Goal: Complete application form

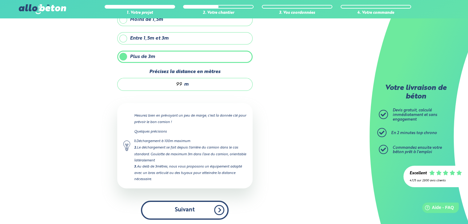
click at [201, 206] on button "Suivant" at bounding box center [185, 210] width 88 height 19
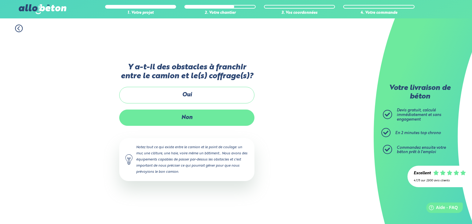
click at [194, 118] on label "Non" at bounding box center [186, 118] width 135 height 16
click at [0, 0] on input "Non" at bounding box center [0, 0] width 0 height 0
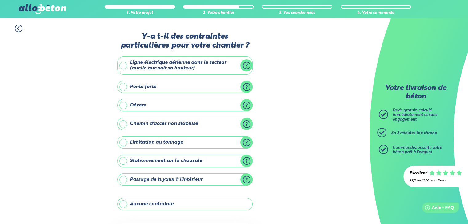
click at [124, 160] on label "Stationnement sur la chaussée" at bounding box center [184, 161] width 135 height 12
click at [0, 0] on input "Stationnement sur la chaussée" at bounding box center [0, 0] width 0 height 0
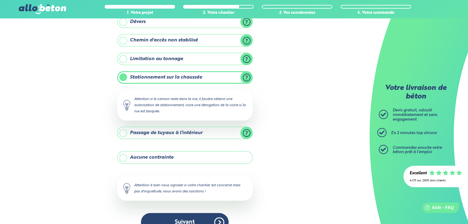
scroll to position [96, 0]
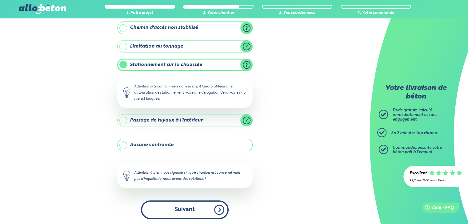
click at [206, 209] on button "Suivant" at bounding box center [185, 210] width 88 height 19
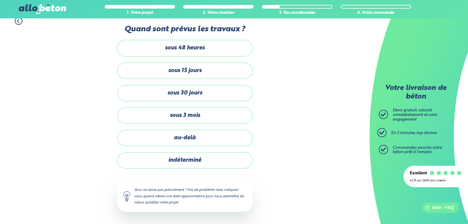
scroll to position [6, 0]
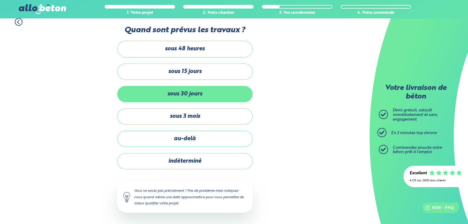
click at [203, 93] on label "sous 30 jours" at bounding box center [184, 94] width 135 height 16
click at [0, 0] on input "sous 30 jours" at bounding box center [0, 0] width 0 height 0
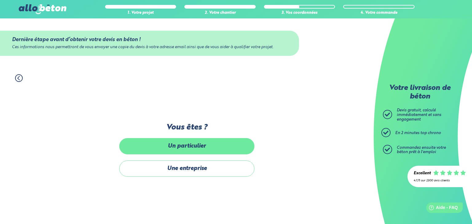
click at [196, 150] on label "Un particulier" at bounding box center [186, 146] width 135 height 16
click at [0, 0] on input "Un particulier" at bounding box center [0, 0] width 0 height 0
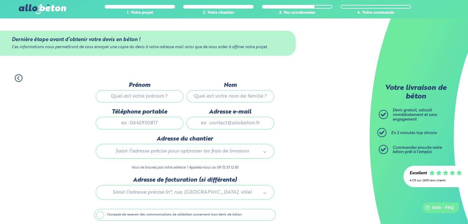
click at [150, 97] on input "Prénom" at bounding box center [140, 96] width 88 height 12
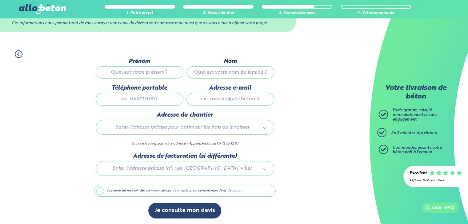
scroll to position [24, 0]
click at [259, 170] on div at bounding box center [184, 167] width 181 height 29
type input "7730"
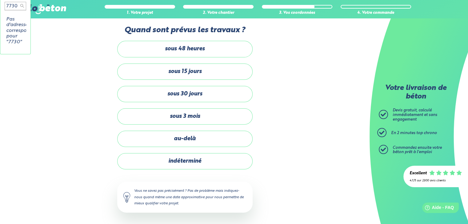
scroll to position [96, 0]
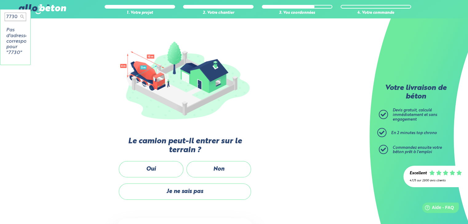
scroll to position [63, 0]
